Goal: Task Accomplishment & Management: Use online tool/utility

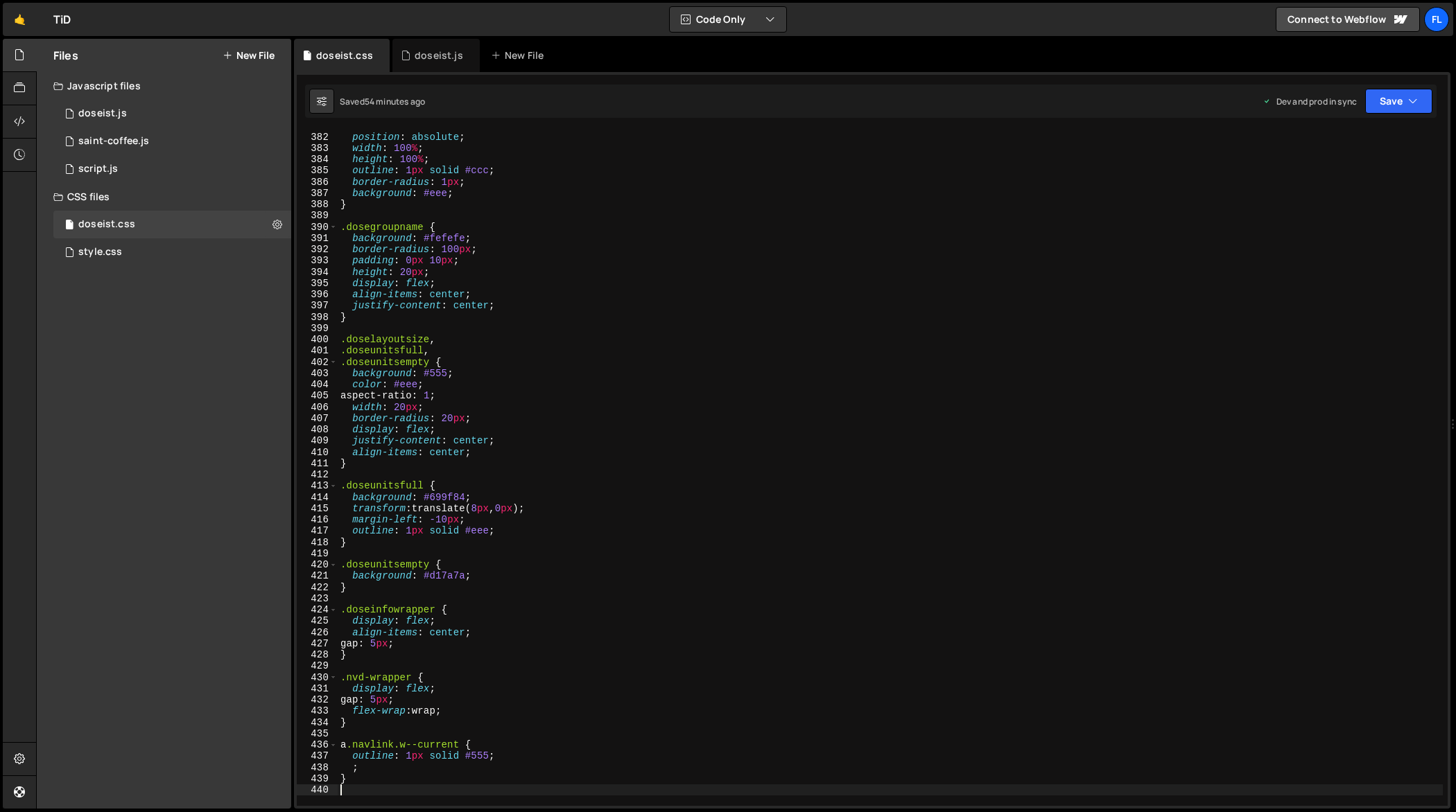
scroll to position [4300, 0]
click at [607, 399] on div ".nav-group-vis-empty { position : absolute ; width : 100 % ; height : 100 % ; o…" at bounding box center [890, 470] width 1105 height 699
type textarea "}"
click at [422, 47] on div "doseist.js" at bounding box center [436, 55] width 87 height 33
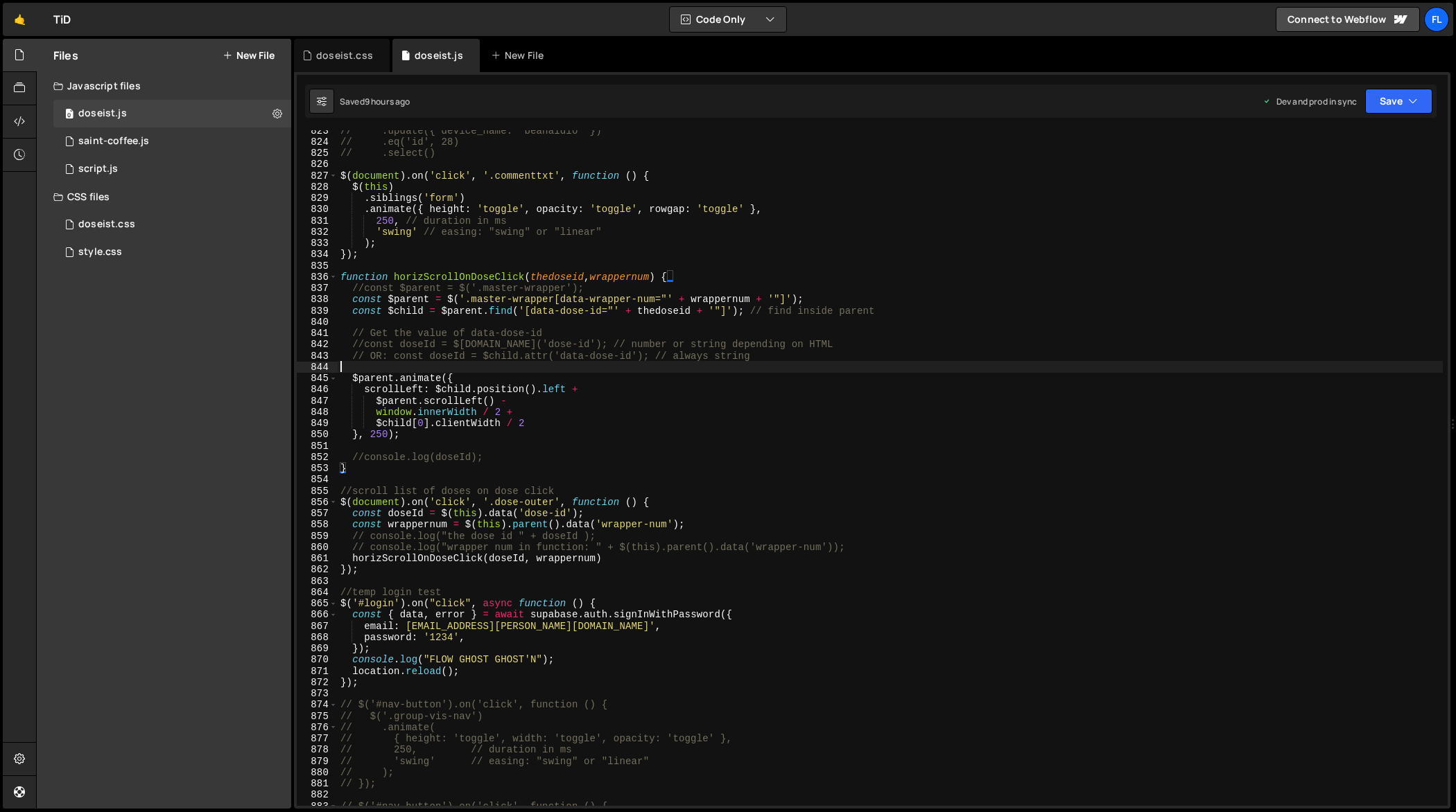
click at [687, 367] on div "// .update({ device_name: "beanaldio" }) // .eq('id', 28) // .select() $ ( docu…" at bounding box center [890, 474] width 1105 height 699
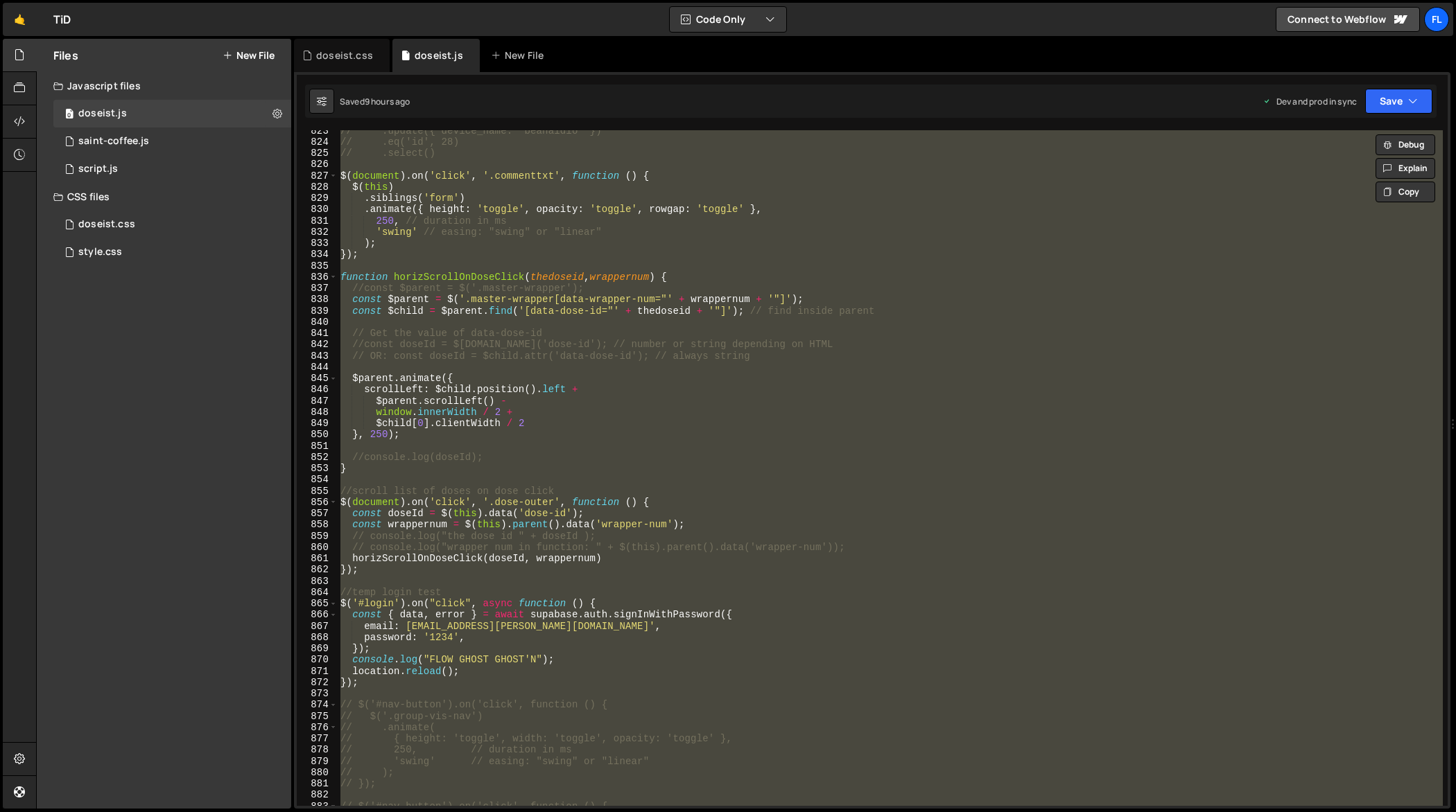
paste textarea
type textarea "});"
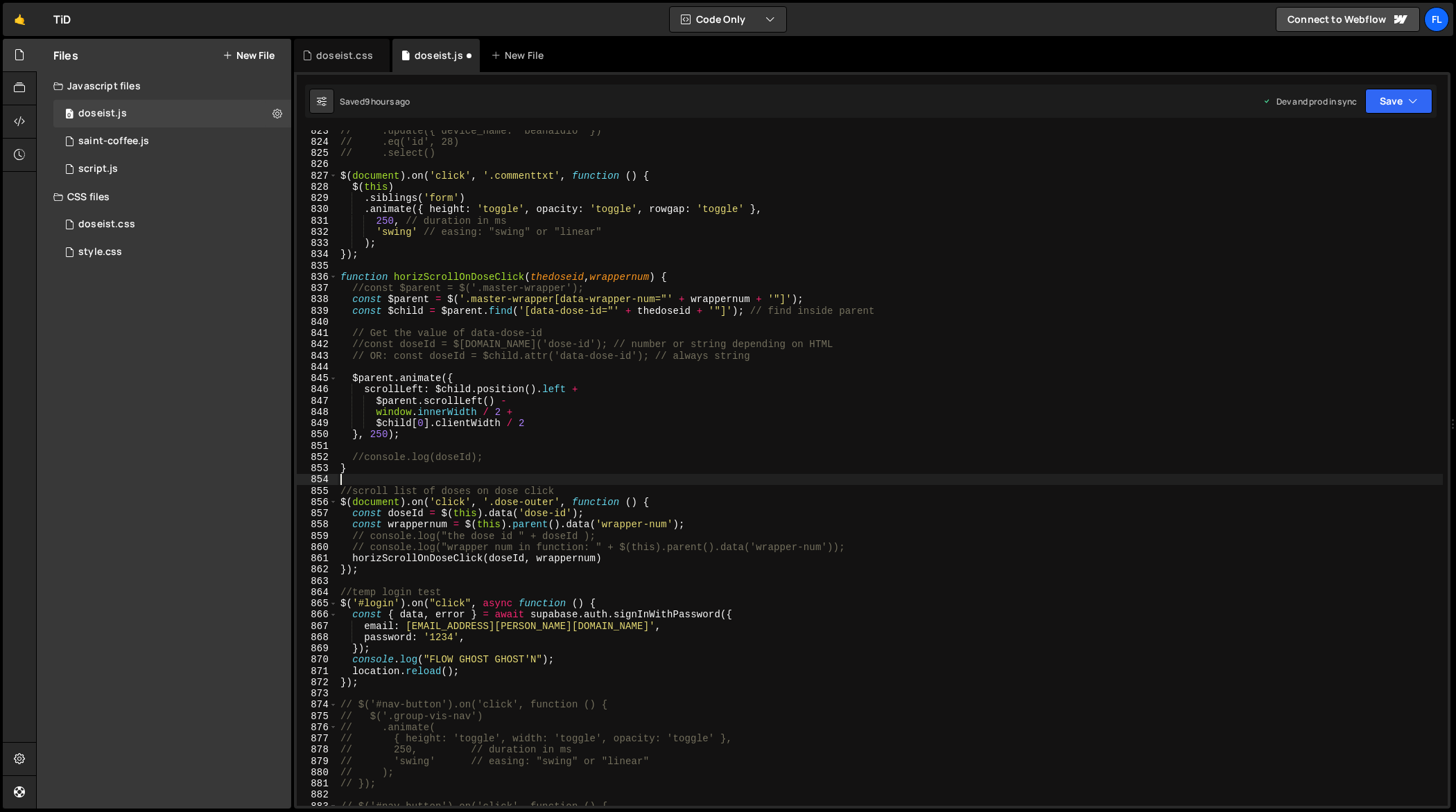
scroll to position [9307, 0]
click at [498, 367] on div "// .update({ device_name: "beanaldio" }) // .eq('id', 28) // .select() $ ( docu…" at bounding box center [890, 474] width 1105 height 699
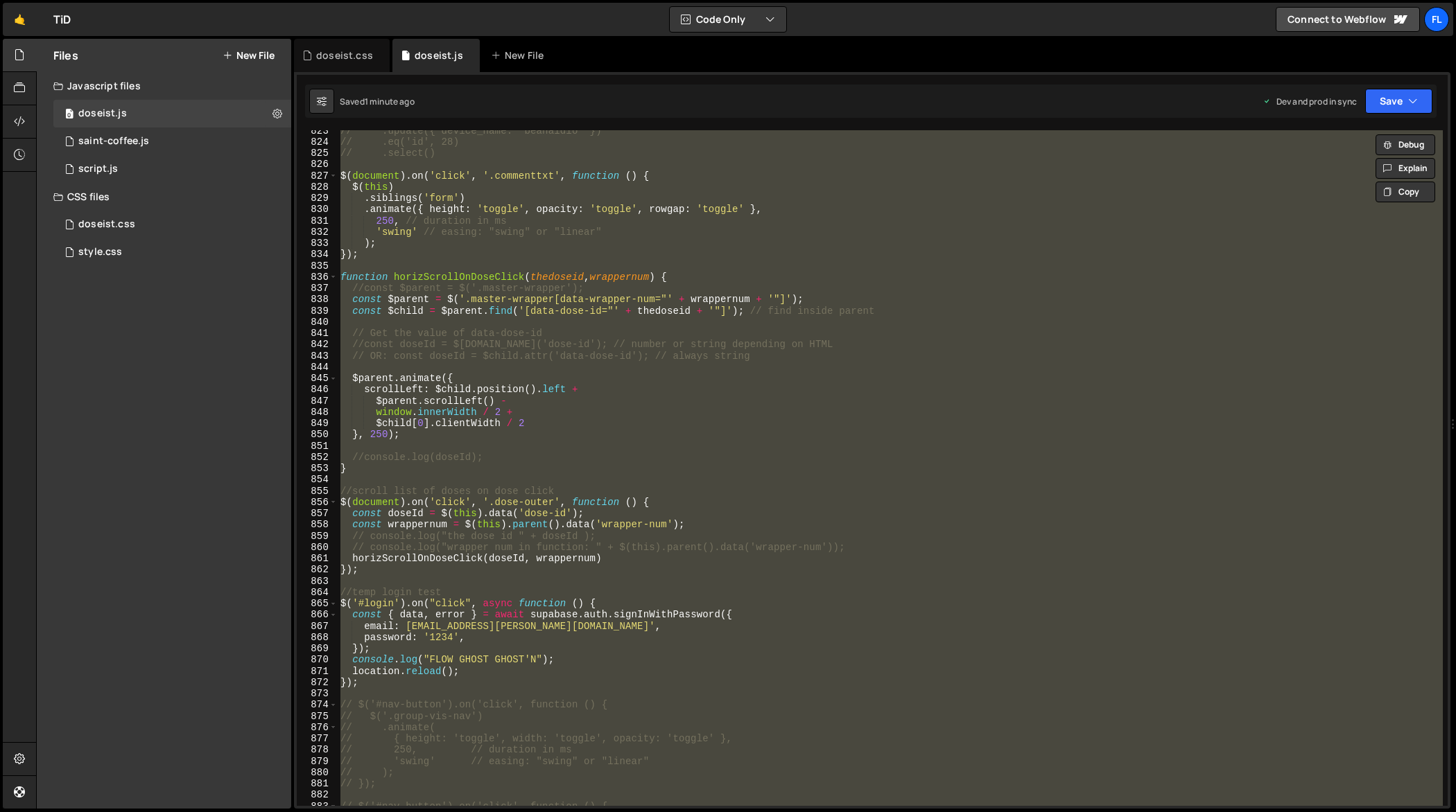
paste textarea
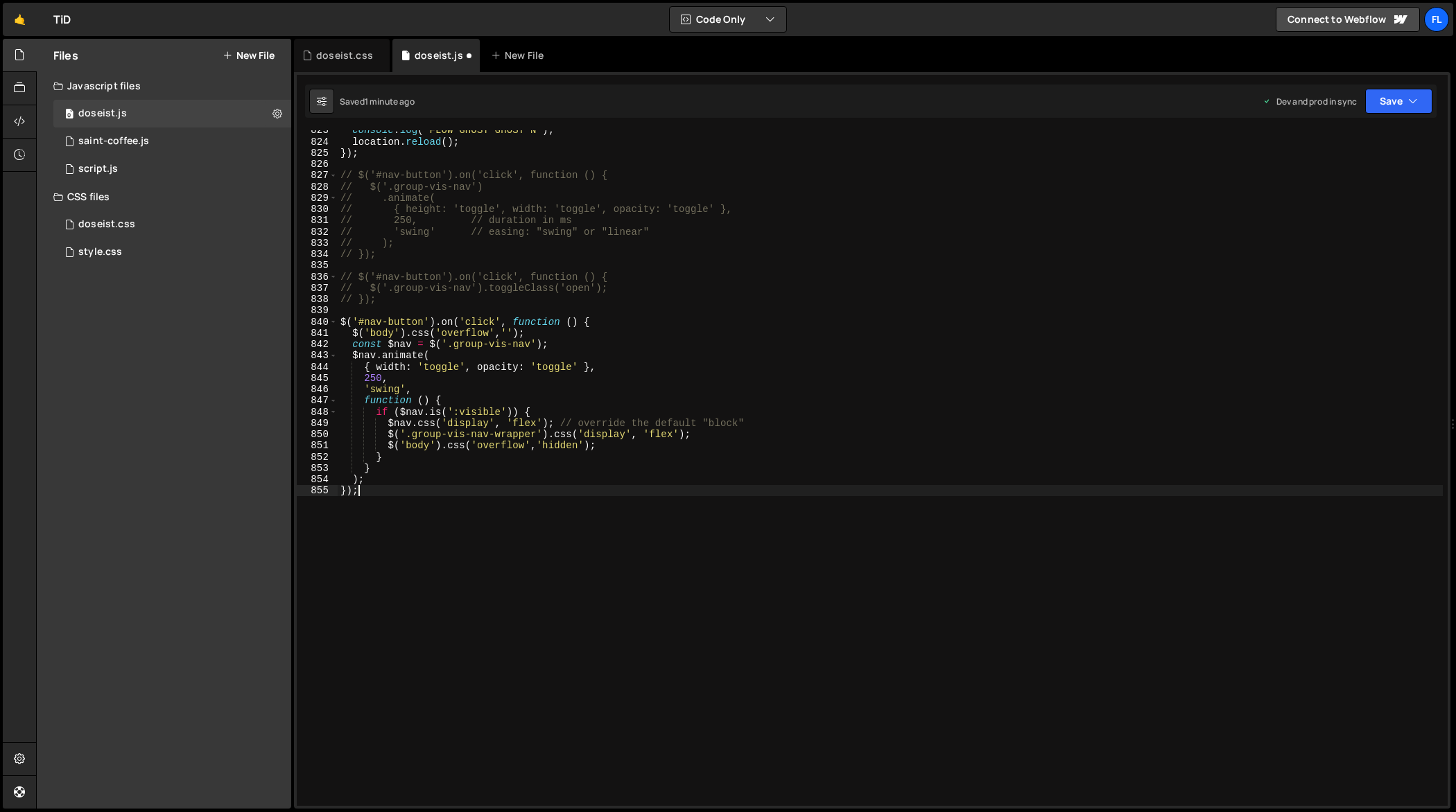
scroll to position [9430, 0]
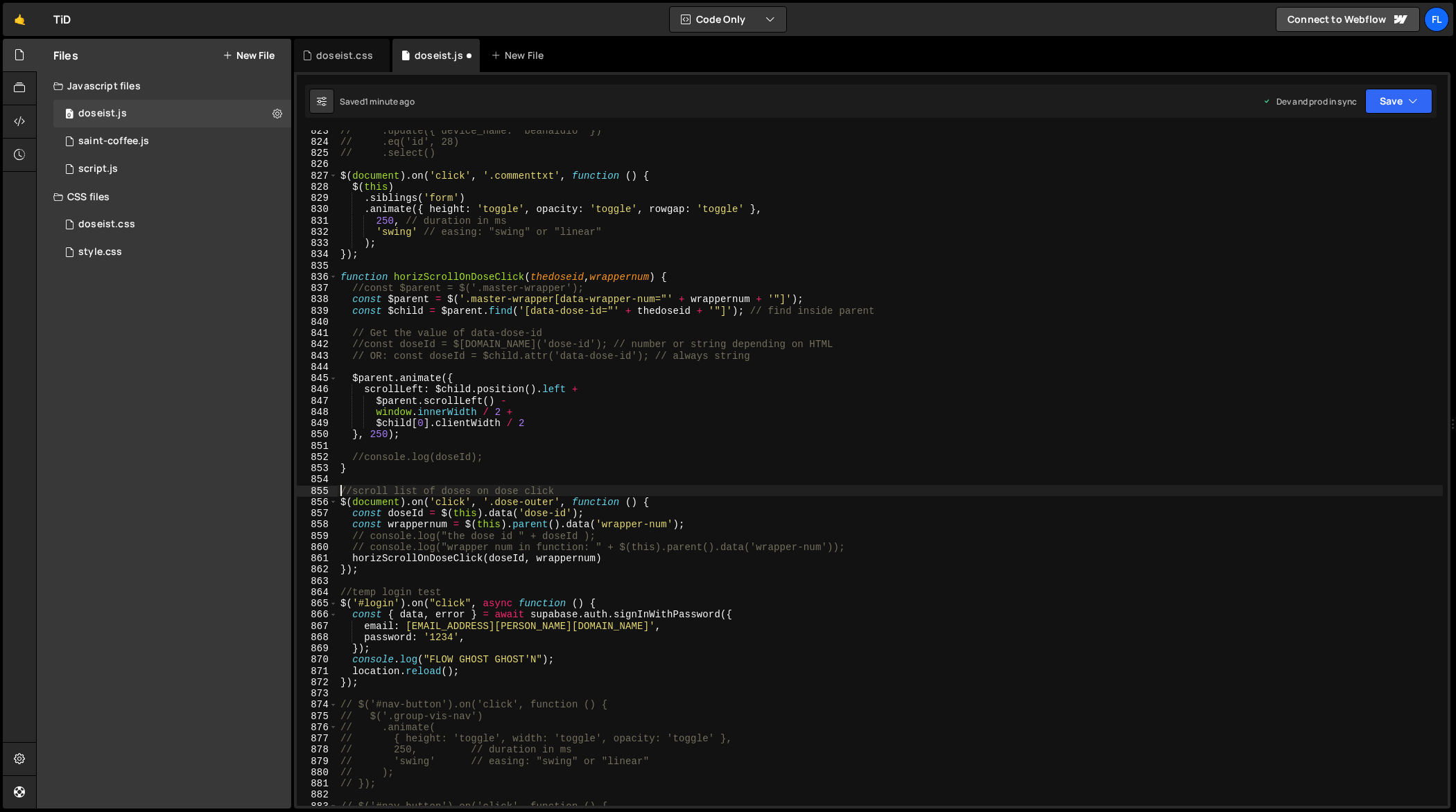
type textarea "//scroll list of doses on dose click"
